Goal: Navigation & Orientation: Find specific page/section

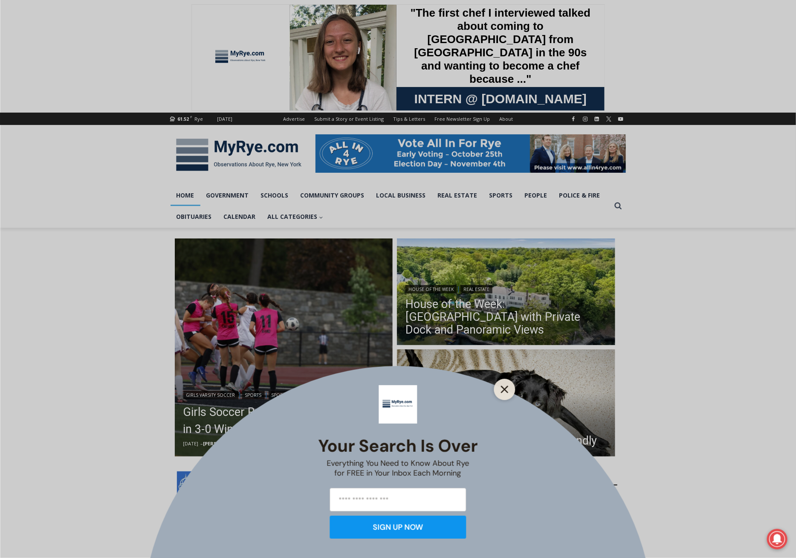
click at [505, 388] on line "Close" at bounding box center [504, 389] width 6 height 6
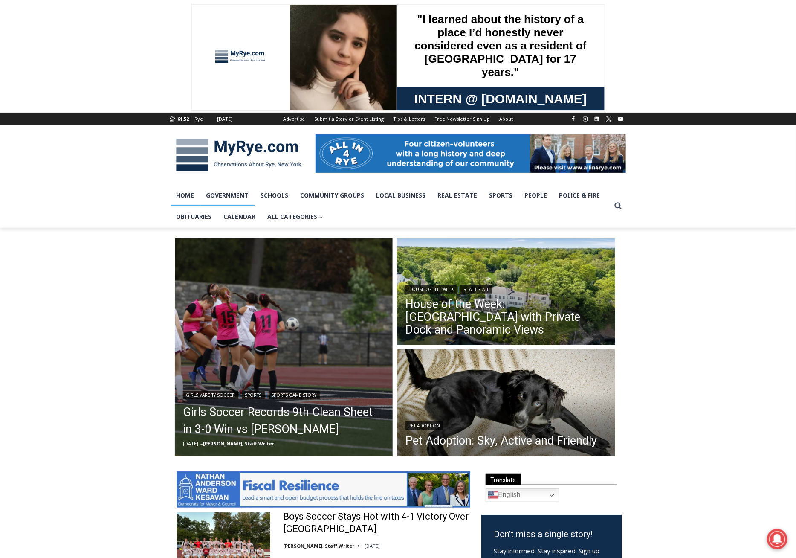
click at [227, 197] on link "Government" at bounding box center [227, 195] width 55 height 21
